Goal: Check status: Check status

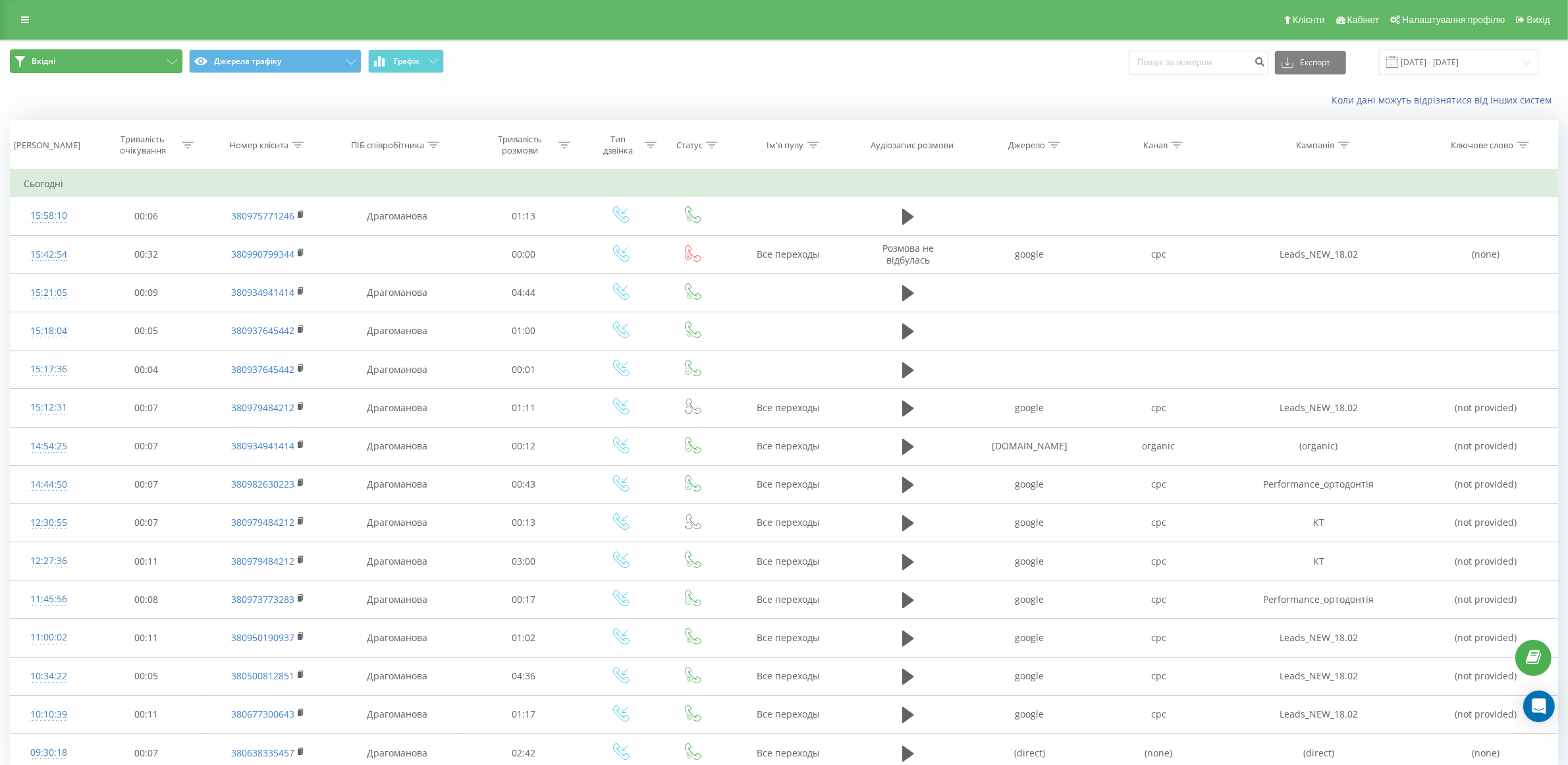
click at [132, 54] on button "Вхідні" at bounding box center [96, 61] width 172 height 24
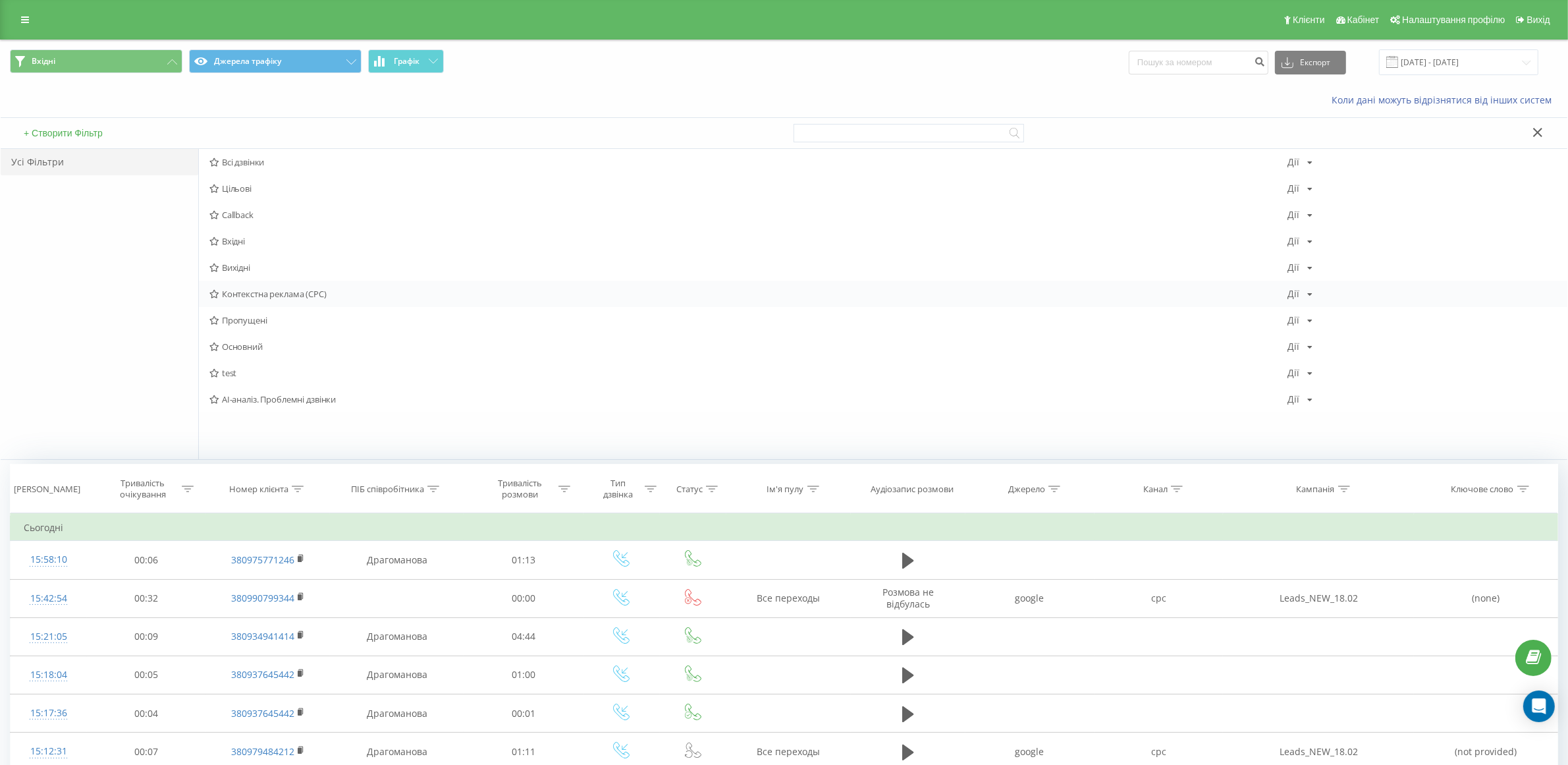
click at [259, 291] on span "Контекстна реклама (CPC)" at bounding box center [748, 294] width 1078 height 9
